Goal: Task Accomplishment & Management: Complete application form

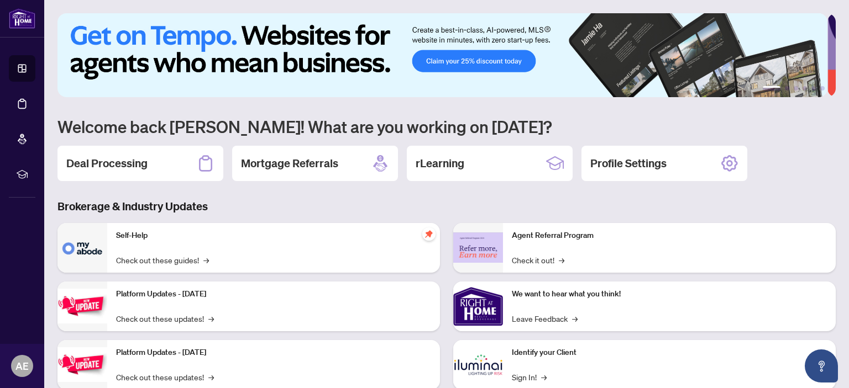
click at [157, 160] on div "Deal Processing" at bounding box center [140, 163] width 166 height 35
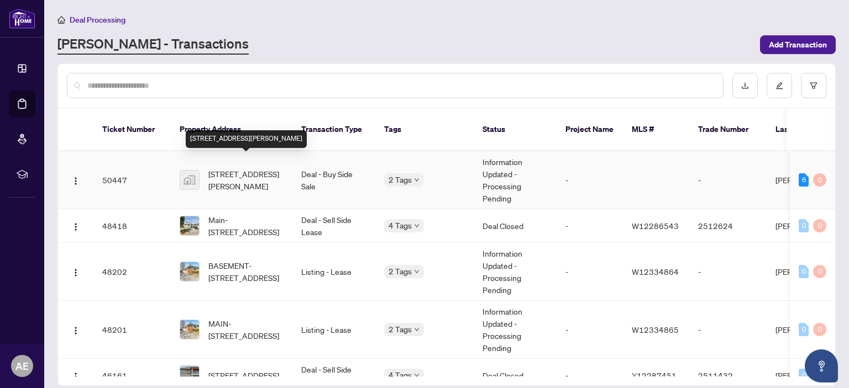
click at [243, 168] on span "[STREET_ADDRESS][PERSON_NAME]" at bounding box center [245, 180] width 75 height 24
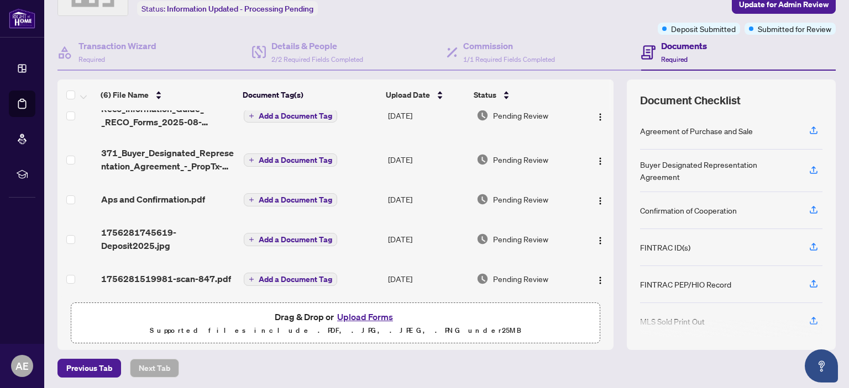
scroll to position [73, 0]
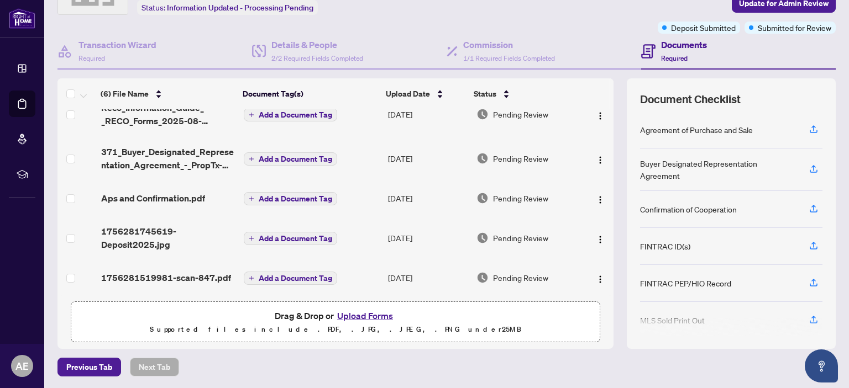
click at [351, 318] on button "Upload Forms" at bounding box center [365, 316] width 62 height 14
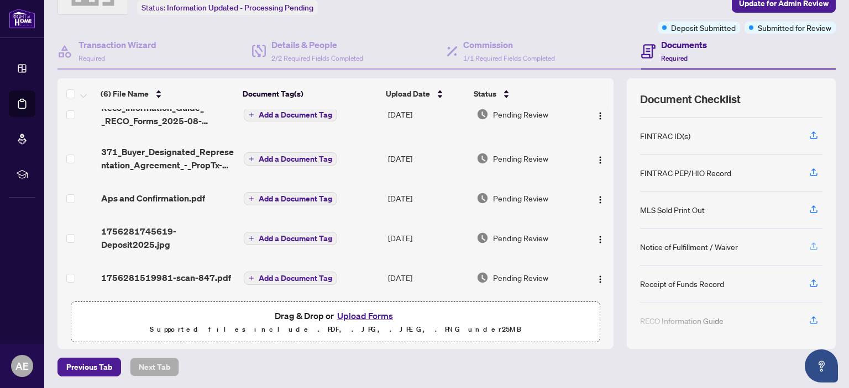
click at [808, 241] on icon "button" at bounding box center [813, 246] width 10 height 10
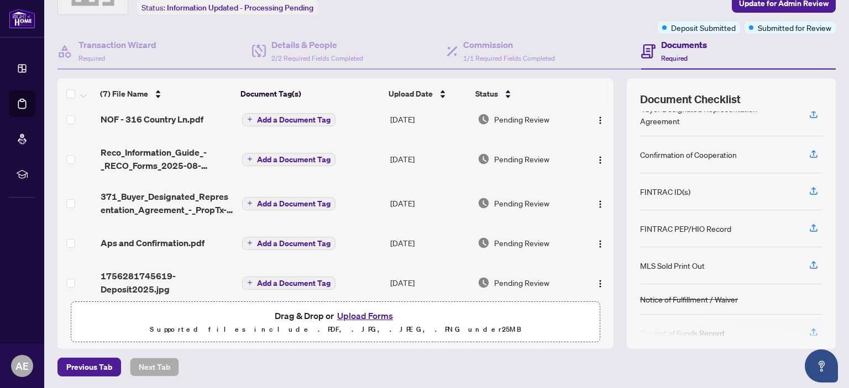
scroll to position [55, 0]
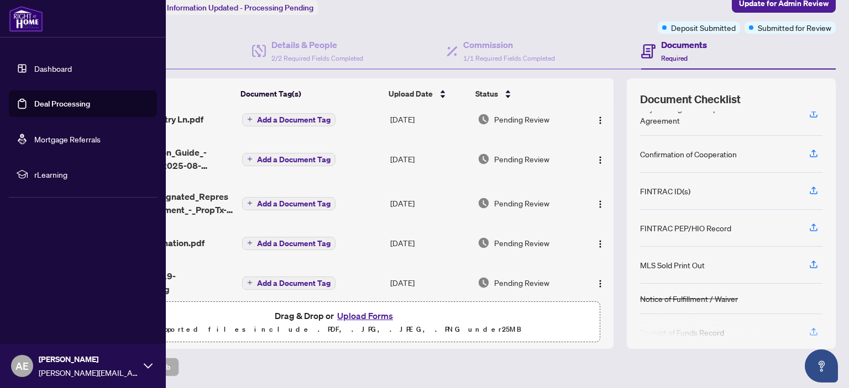
click at [69, 70] on link "Dashboard" at bounding box center [53, 69] width 38 height 10
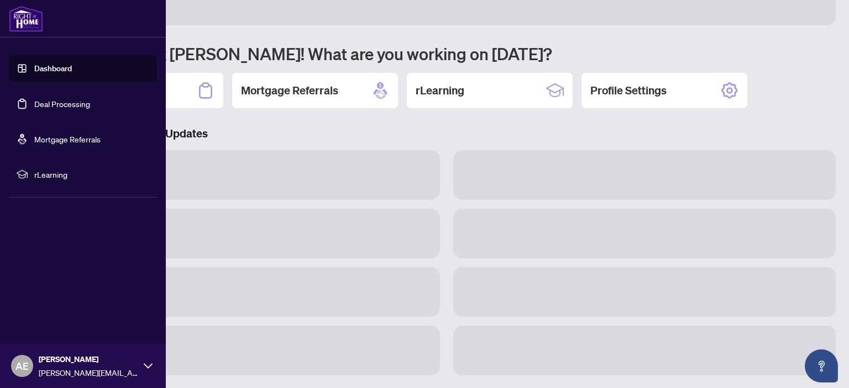
scroll to position [72, 0]
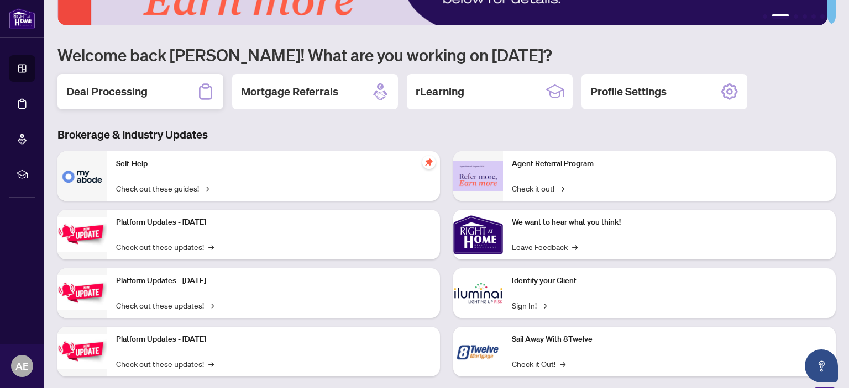
click at [136, 92] on h2 "Deal Processing" at bounding box center [106, 91] width 81 height 15
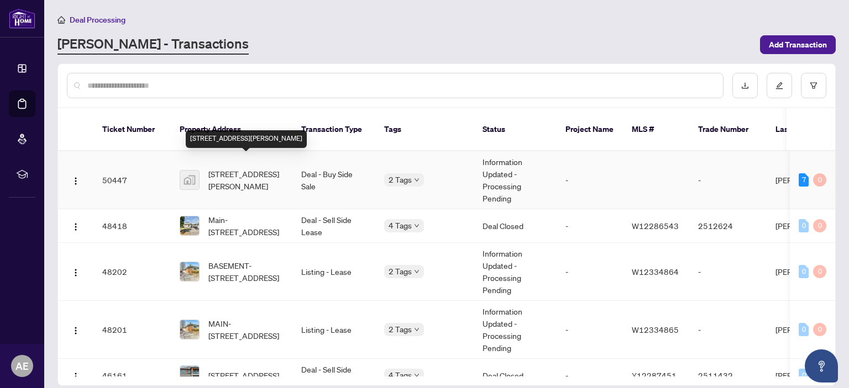
click at [251, 168] on span "[STREET_ADDRESS][PERSON_NAME]" at bounding box center [245, 180] width 75 height 24
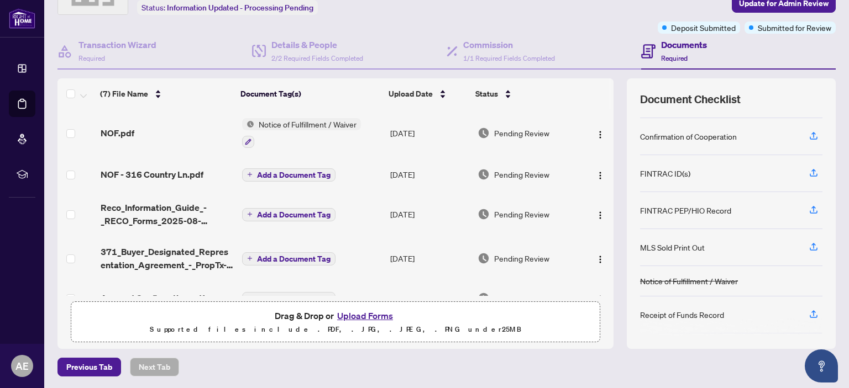
scroll to position [54, 0]
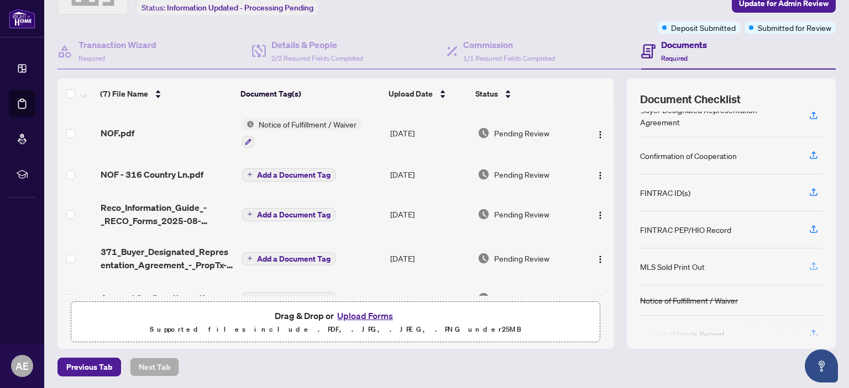
click at [808, 261] on icon "button" at bounding box center [813, 266] width 10 height 10
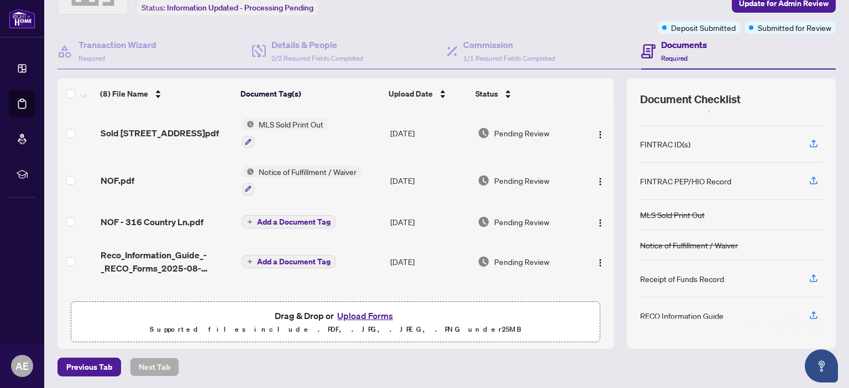
scroll to position [0, 0]
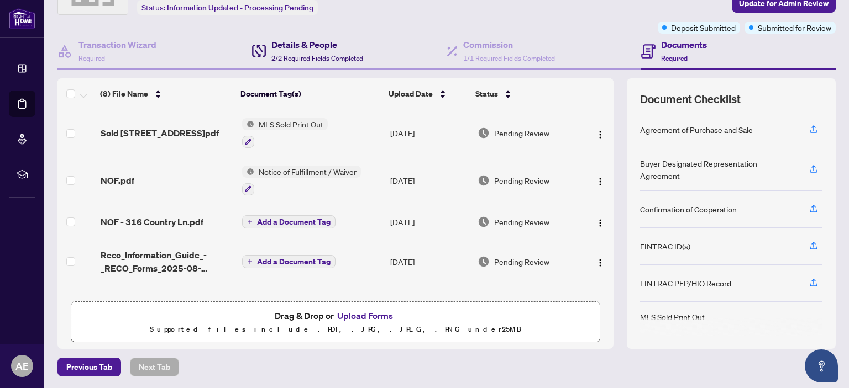
click at [297, 47] on h4 "Details & People" at bounding box center [317, 44] width 92 height 13
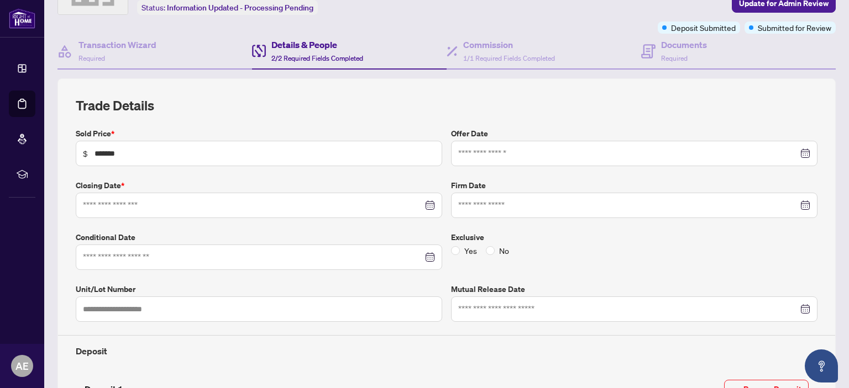
type input "**********"
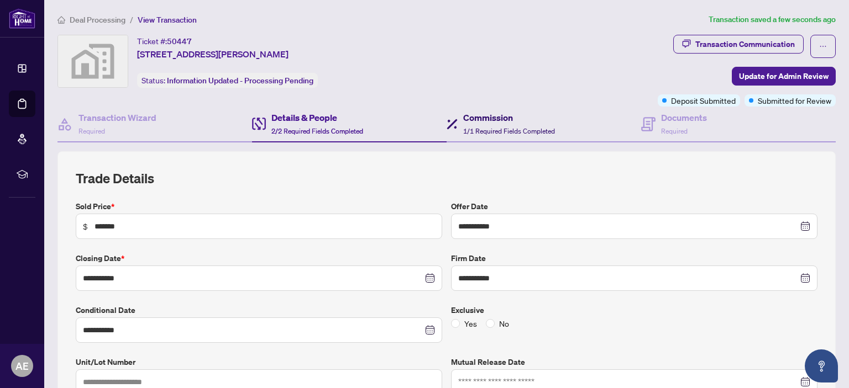
click at [483, 121] on h4 "Commission" at bounding box center [509, 117] width 92 height 13
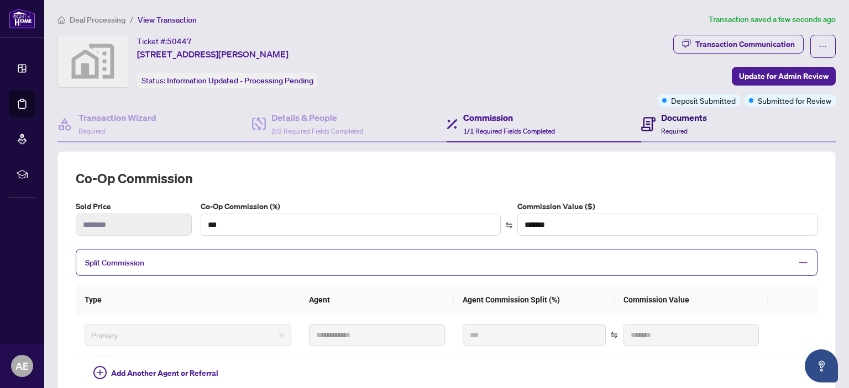
click at [670, 123] on div "Documents Required" at bounding box center [684, 124] width 46 height 26
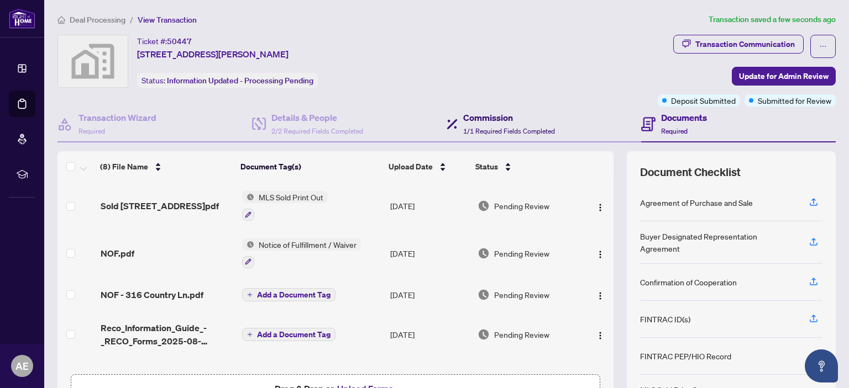
click at [481, 121] on h4 "Commission" at bounding box center [509, 117] width 92 height 13
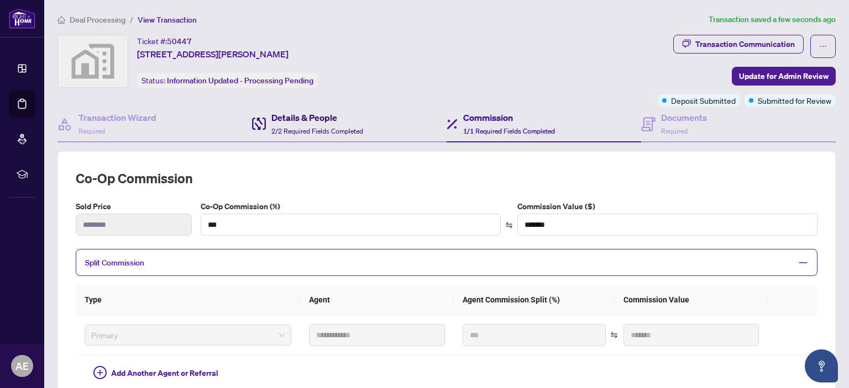
click at [321, 127] on span "2/2 Required Fields Completed" at bounding box center [317, 131] width 92 height 8
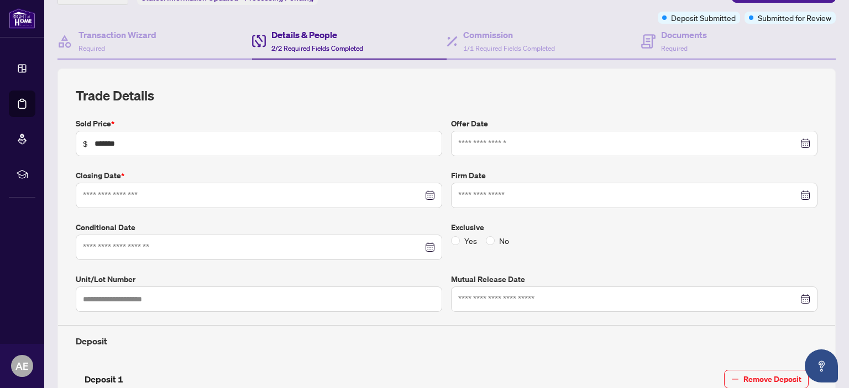
type input "**********"
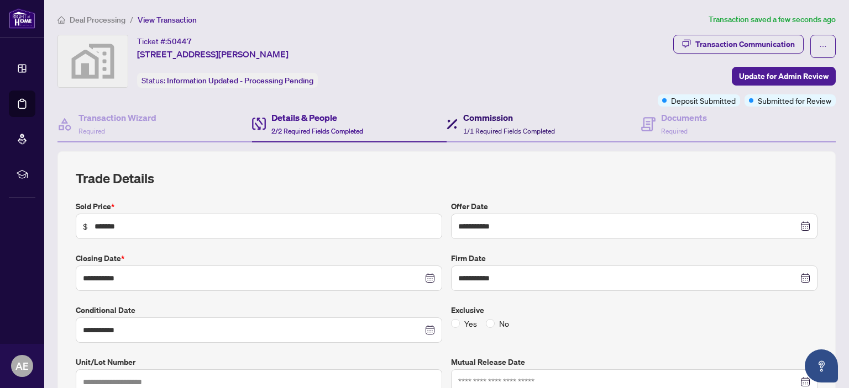
click at [485, 123] on h4 "Commission" at bounding box center [509, 117] width 92 height 13
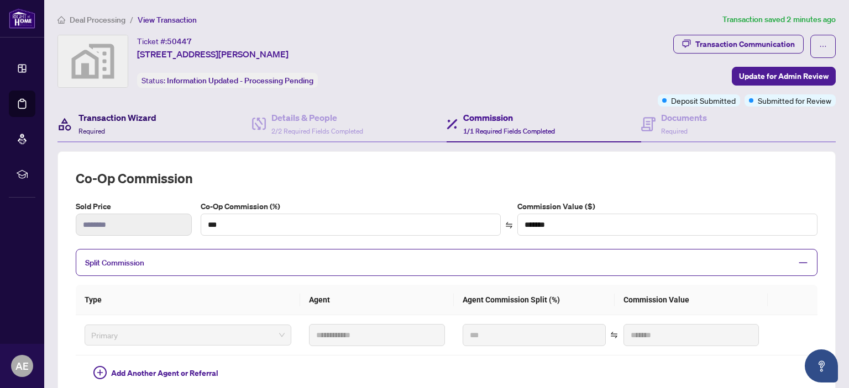
click at [140, 123] on h4 "Transaction Wizard" at bounding box center [117, 117] width 78 height 13
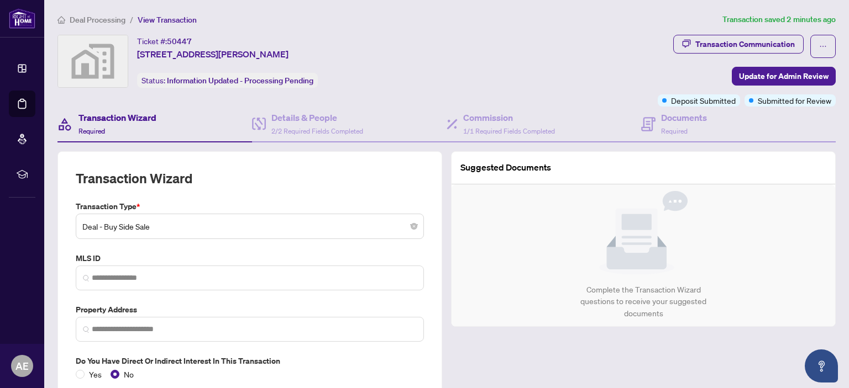
type input "**********"
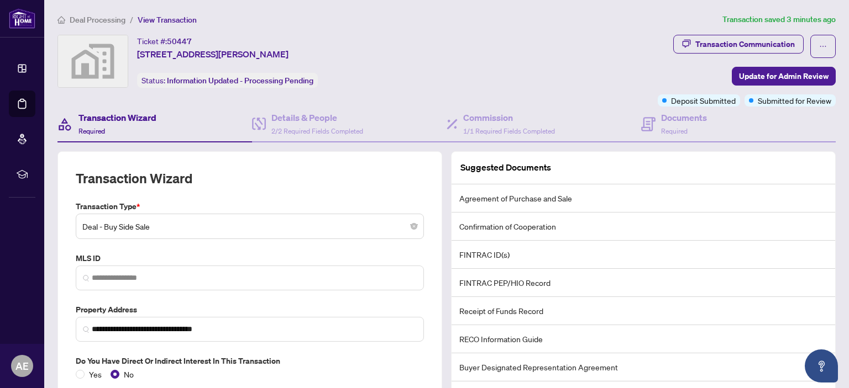
click at [124, 121] on h4 "Transaction Wizard" at bounding box center [117, 117] width 78 height 13
click at [122, 119] on h4 "Transaction Wizard" at bounding box center [117, 117] width 78 height 13
click at [290, 132] on span "2/2 Required Fields Completed" at bounding box center [317, 131] width 92 height 8
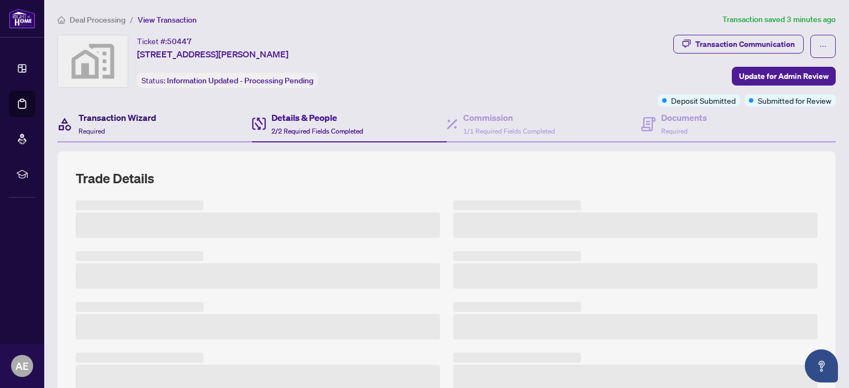
click at [87, 115] on h4 "Transaction Wizard" at bounding box center [117, 117] width 78 height 13
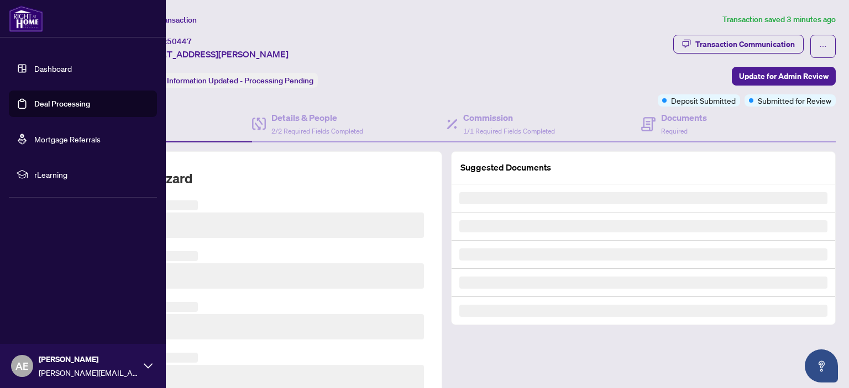
click at [57, 70] on link "Dashboard" at bounding box center [53, 69] width 38 height 10
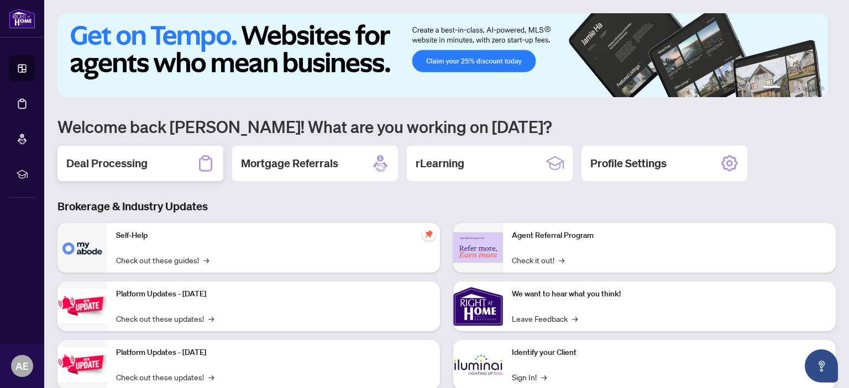
click at [134, 156] on h2 "Deal Processing" at bounding box center [106, 163] width 81 height 15
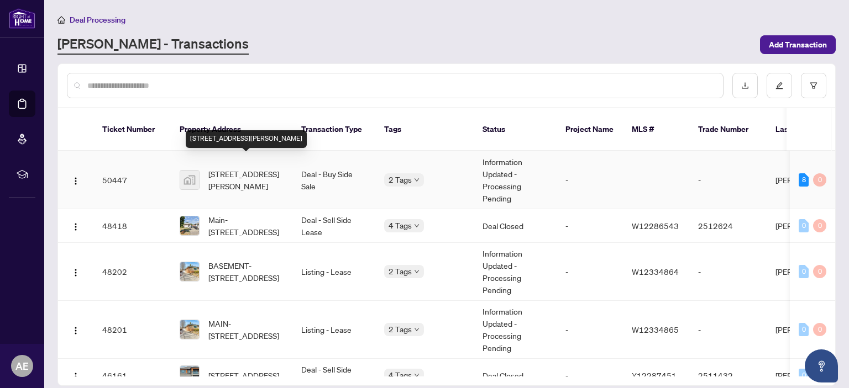
click at [246, 168] on span "[STREET_ADDRESS][PERSON_NAME]" at bounding box center [245, 180] width 75 height 24
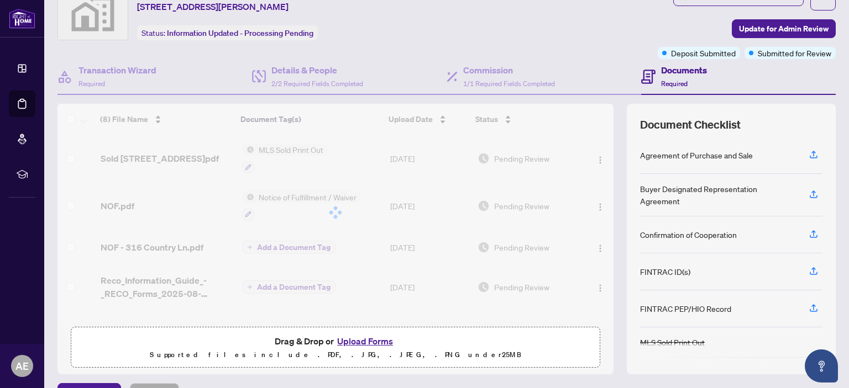
scroll to position [73, 0]
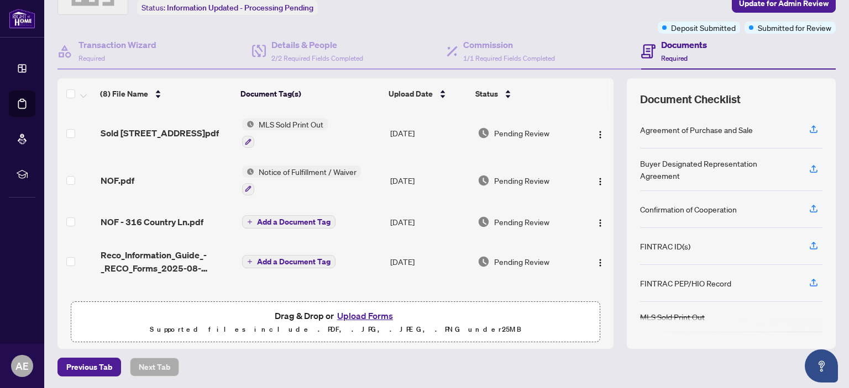
click at [354, 317] on button "Upload Forms" at bounding box center [365, 316] width 62 height 14
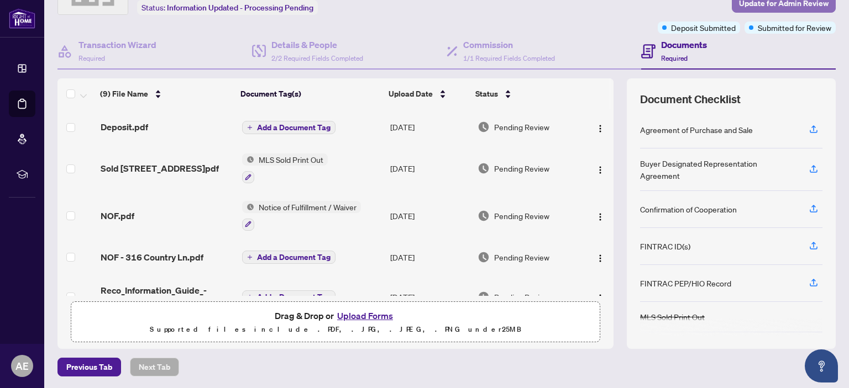
click at [787, 6] on span "Update for Admin Review" at bounding box center [784, 3] width 90 height 18
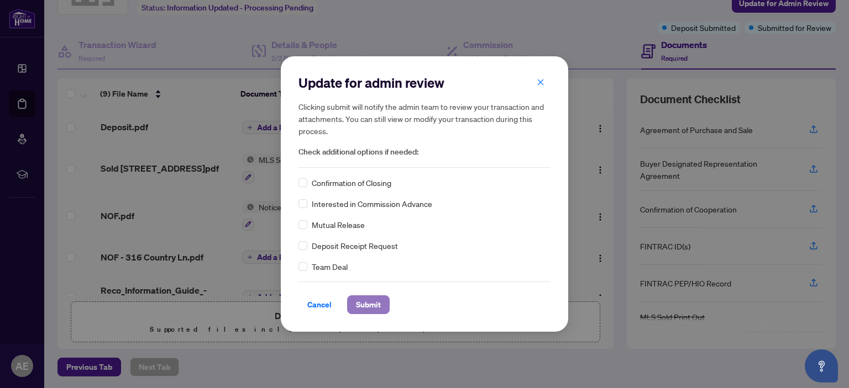
click at [376, 306] on span "Submit" at bounding box center [368, 305] width 25 height 18
